Goal: Task Accomplishment & Management: Use online tool/utility

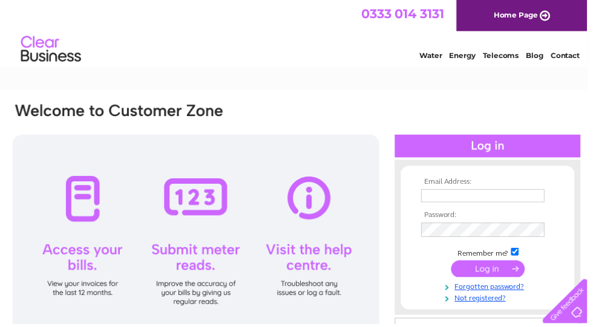
click at [445, 196] on input "text" at bounding box center [487, 197] width 125 height 13
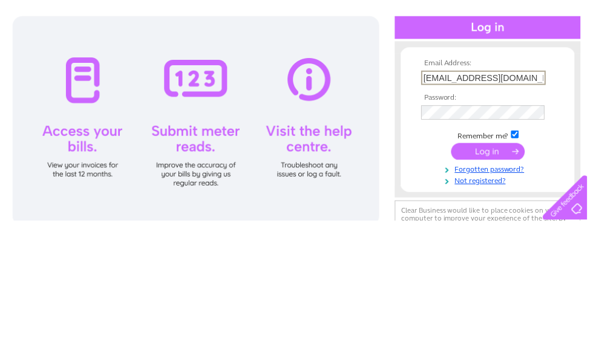
type input "jamesgrieveandson@gmail.com"
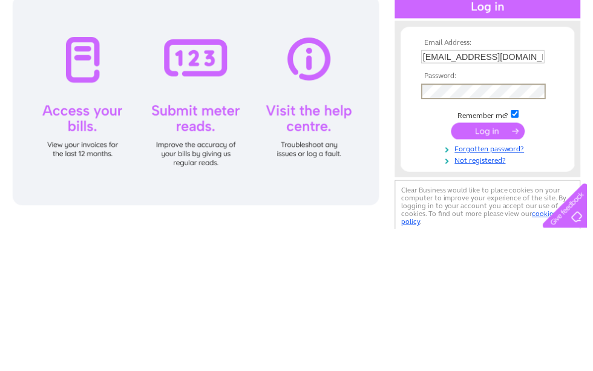
click at [491, 264] on input "submit" at bounding box center [493, 272] width 74 height 17
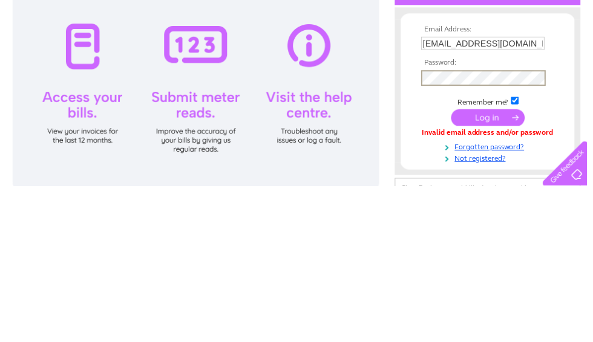
click at [491, 264] on input "submit" at bounding box center [493, 272] width 74 height 17
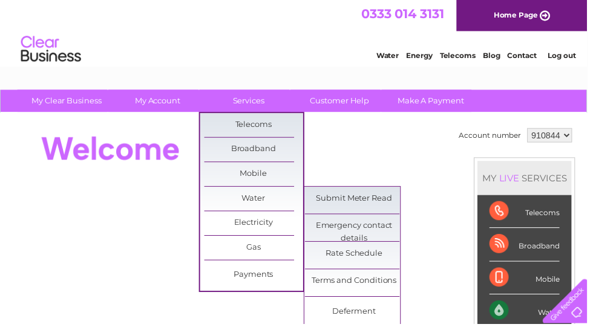
click at [350, 206] on link "Submit Meter Read" at bounding box center [358, 201] width 100 height 24
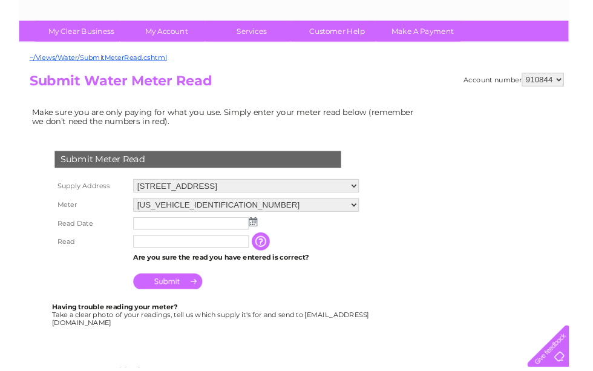
scroll to position [91, 0]
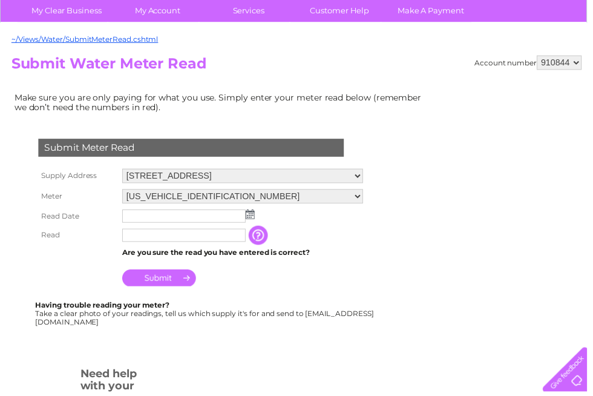
click at [250, 221] on img at bounding box center [252, 216] width 9 height 10
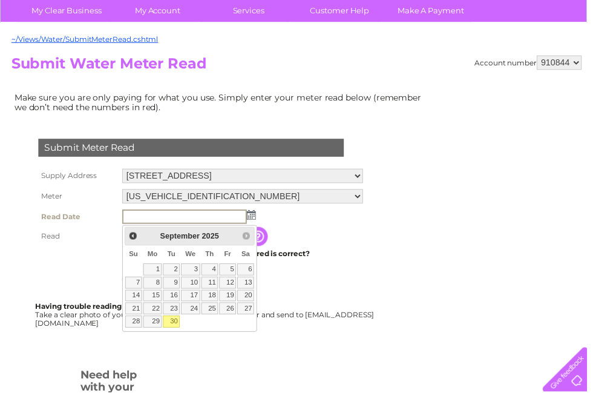
click at [174, 325] on link "30" at bounding box center [173, 324] width 17 height 12
type input "2025/09/30"
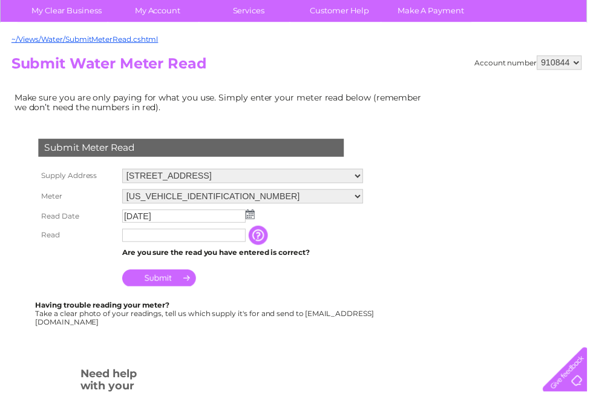
click at [155, 238] on input "text" at bounding box center [185, 236] width 125 height 13
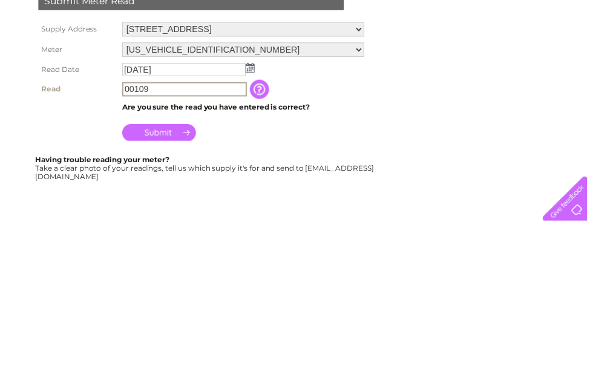
type input "00109"
click at [172, 273] on input "Submit" at bounding box center [160, 281] width 74 height 17
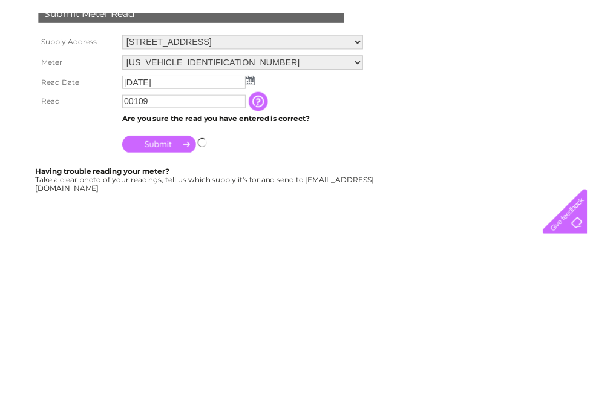
scroll to position [239, 0]
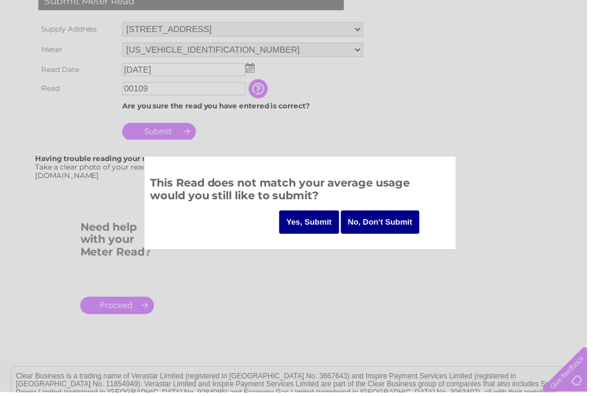
click at [318, 221] on input "Yes, Submit" at bounding box center [312, 224] width 60 height 24
